Goal: Task Accomplishment & Management: Complete application form

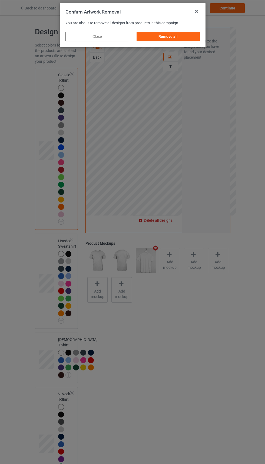
click at [181, 39] on div "Remove all" at bounding box center [168, 37] width 64 height 10
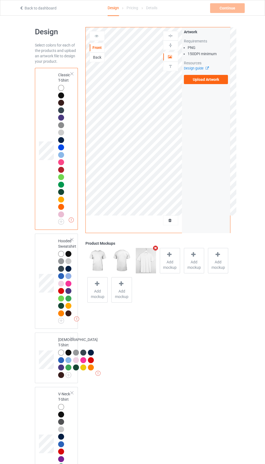
click at [210, 79] on label "Upload Artwork" at bounding box center [206, 79] width 44 height 9
click at [0, 0] on input "Upload Artwork" at bounding box center [0, 0] width 0 height 0
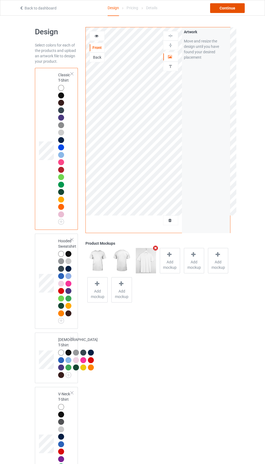
click at [225, 8] on div "Continue" at bounding box center [227, 8] width 35 height 10
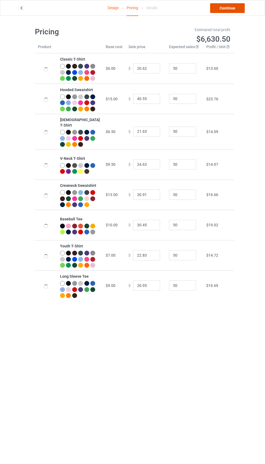
click at [235, 6] on link "Continue" at bounding box center [227, 8] width 35 height 10
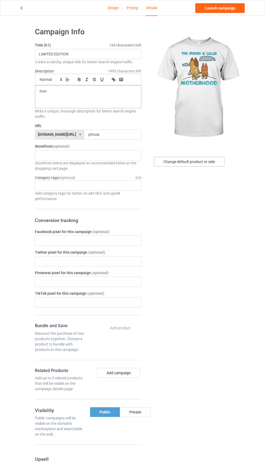
click at [206, 160] on div "Change default product or side" at bounding box center [189, 162] width 71 height 10
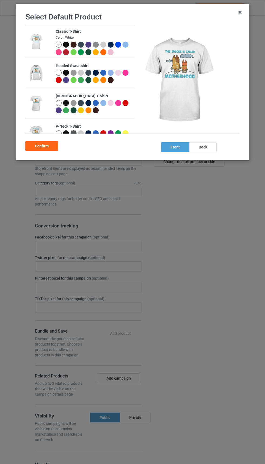
click at [101, 47] on div at bounding box center [104, 46] width 8 height 8
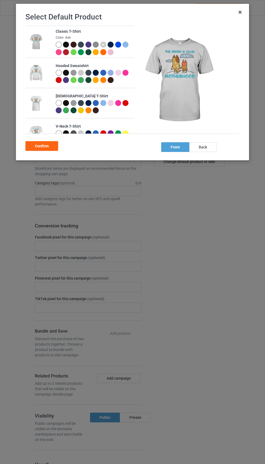
click at [48, 141] on div "Confirm" at bounding box center [132, 145] width 214 height 12
click at [48, 144] on div "Confirm" at bounding box center [41, 146] width 33 height 10
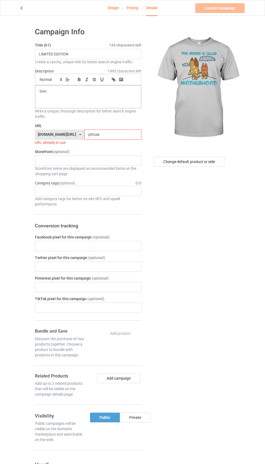
click at [115, 136] on input "pttusa" at bounding box center [112, 135] width 57 height 10
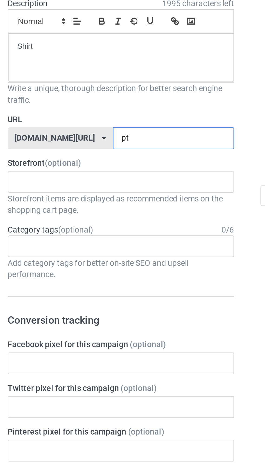
type input "p"
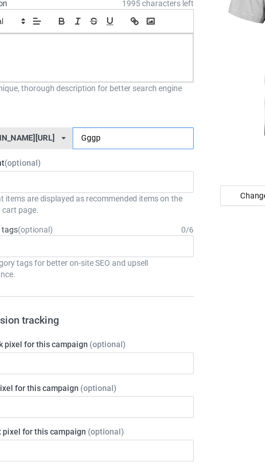
type input "Gggp5"
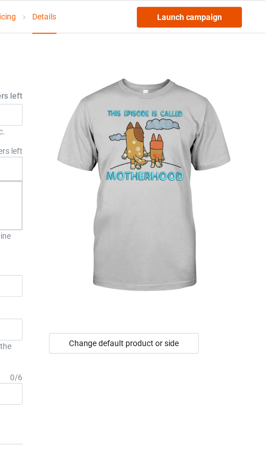
click at [213, 9] on link "Launch campaign" at bounding box center [220, 8] width 50 height 10
